Goal: Find specific page/section: Find specific page/section

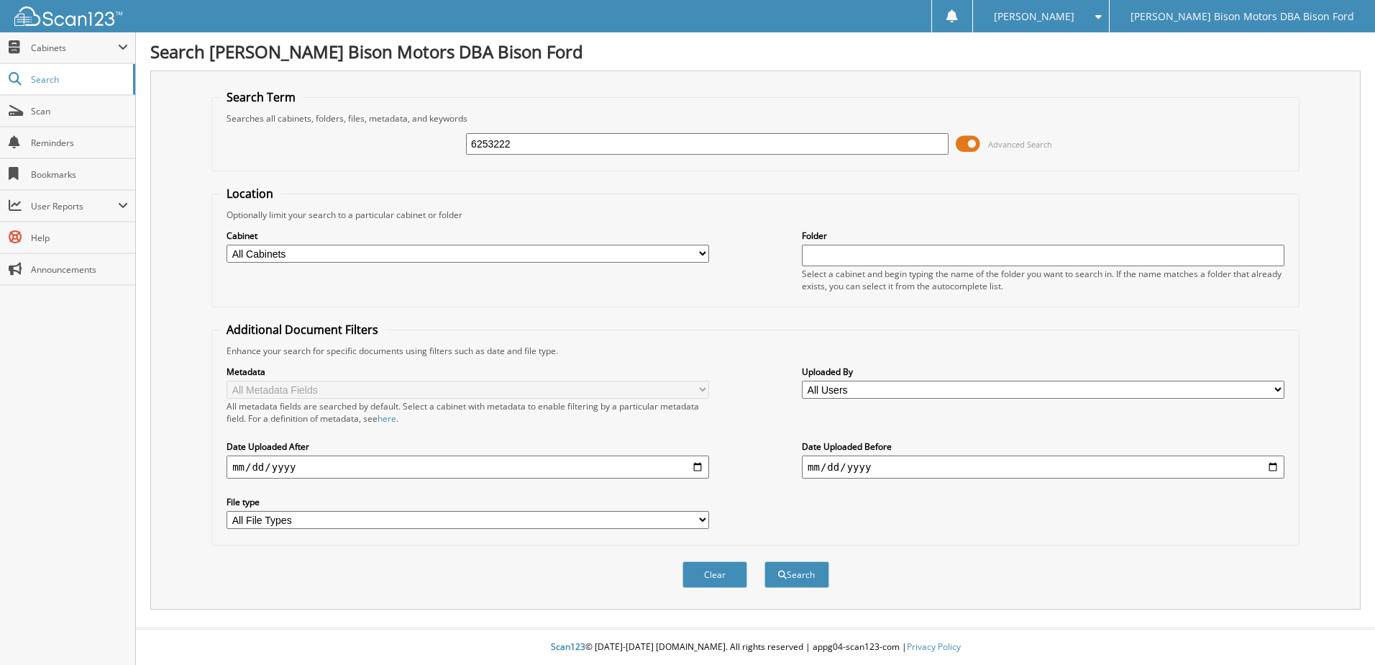
type input "6253222"
click at [765, 561] on button "Search" at bounding box center [797, 574] width 65 height 27
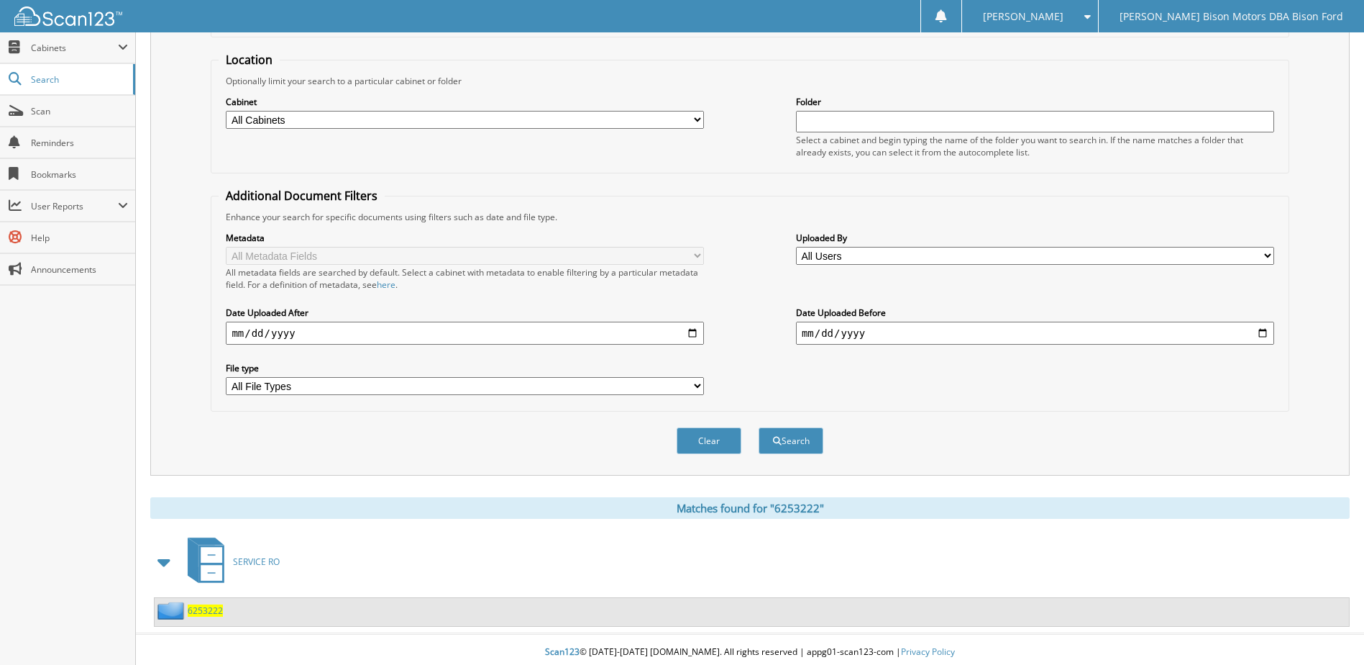
scroll to position [140, 0]
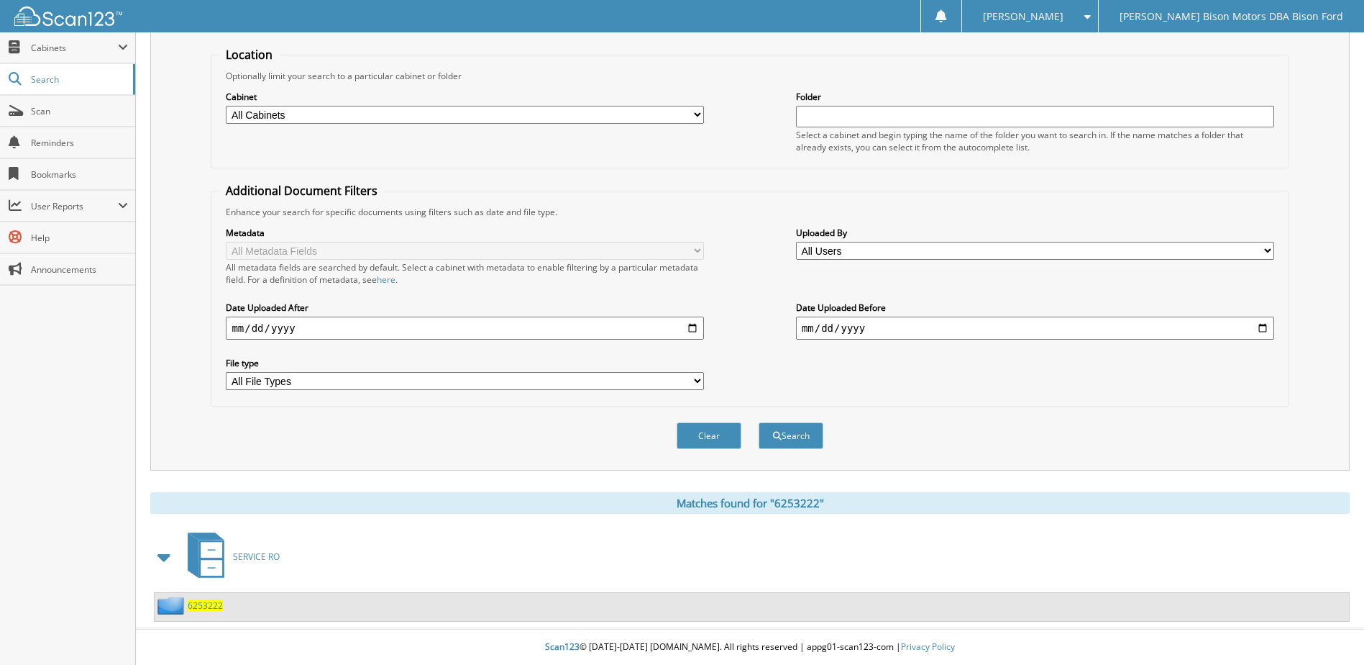
click at [204, 606] on span "6253222" at bounding box center [205, 605] width 35 height 12
